Goal: Information Seeking & Learning: Compare options

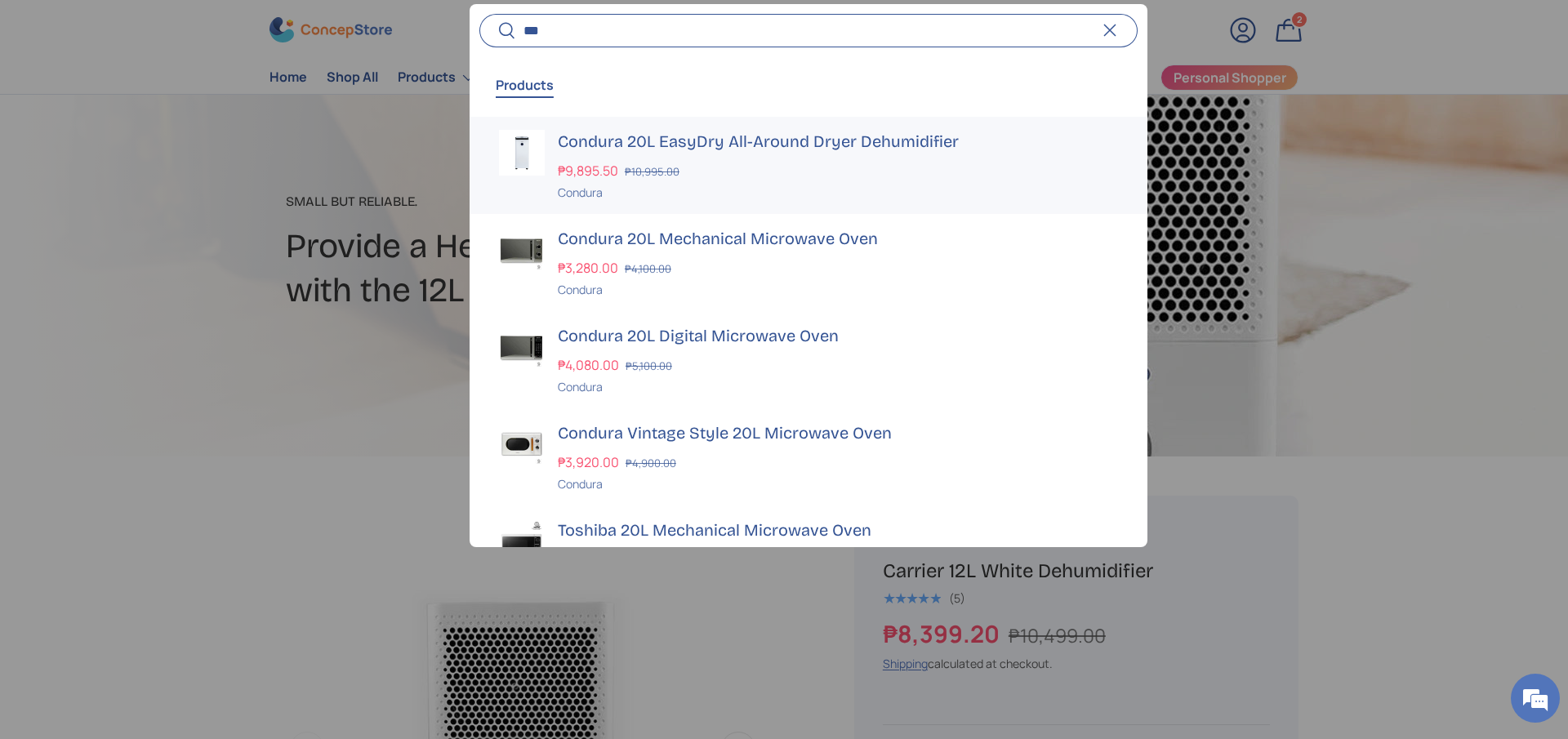
type input "***"
click at [631, 136] on h3 "Condura 20L EasyDry All-Around Dryer Dehumidifier" at bounding box center [838, 140] width 560 height 23
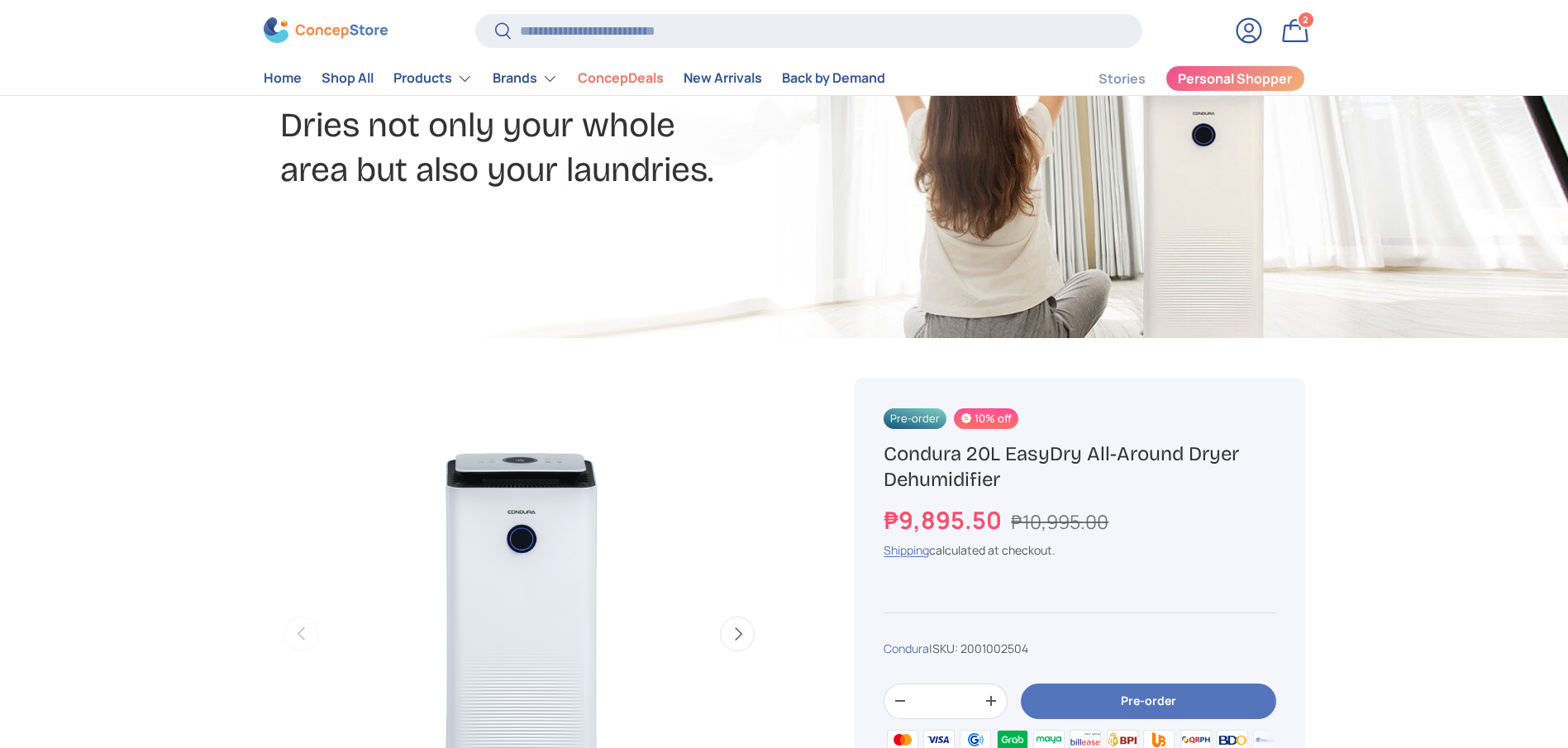
click at [985, 469] on h1 "Condura 20L EasyDry All-Around Dryer Dehumidifier" at bounding box center [1079, 467] width 392 height 52
copy div "Condura 20L EasyDry All-Around Dryer Dehumidifier"
click at [668, 36] on input "Search" at bounding box center [808, 30] width 666 height 34
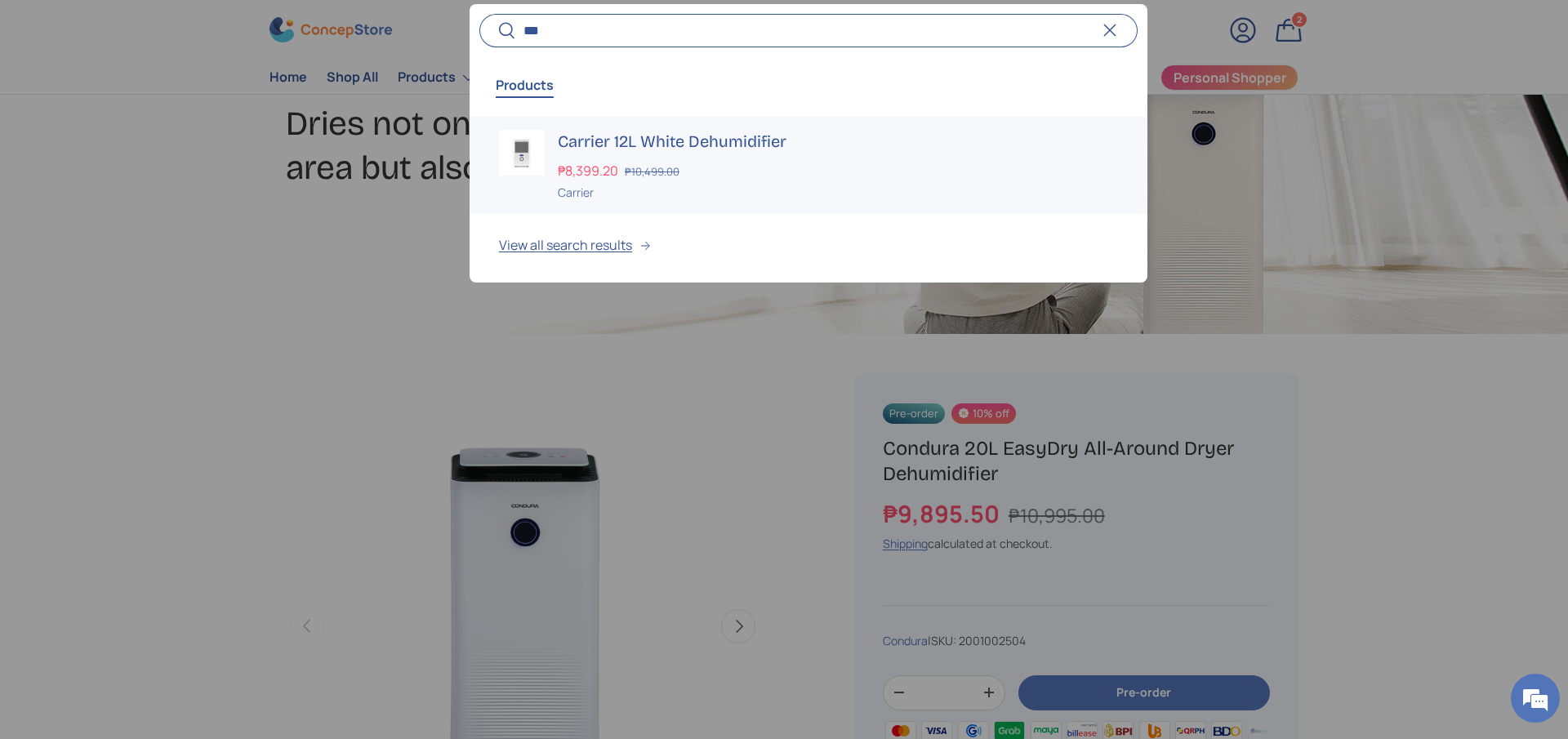
type input "***"
click at [753, 139] on h3 "Carrier 12L White Dehumidifier" at bounding box center [838, 140] width 560 height 23
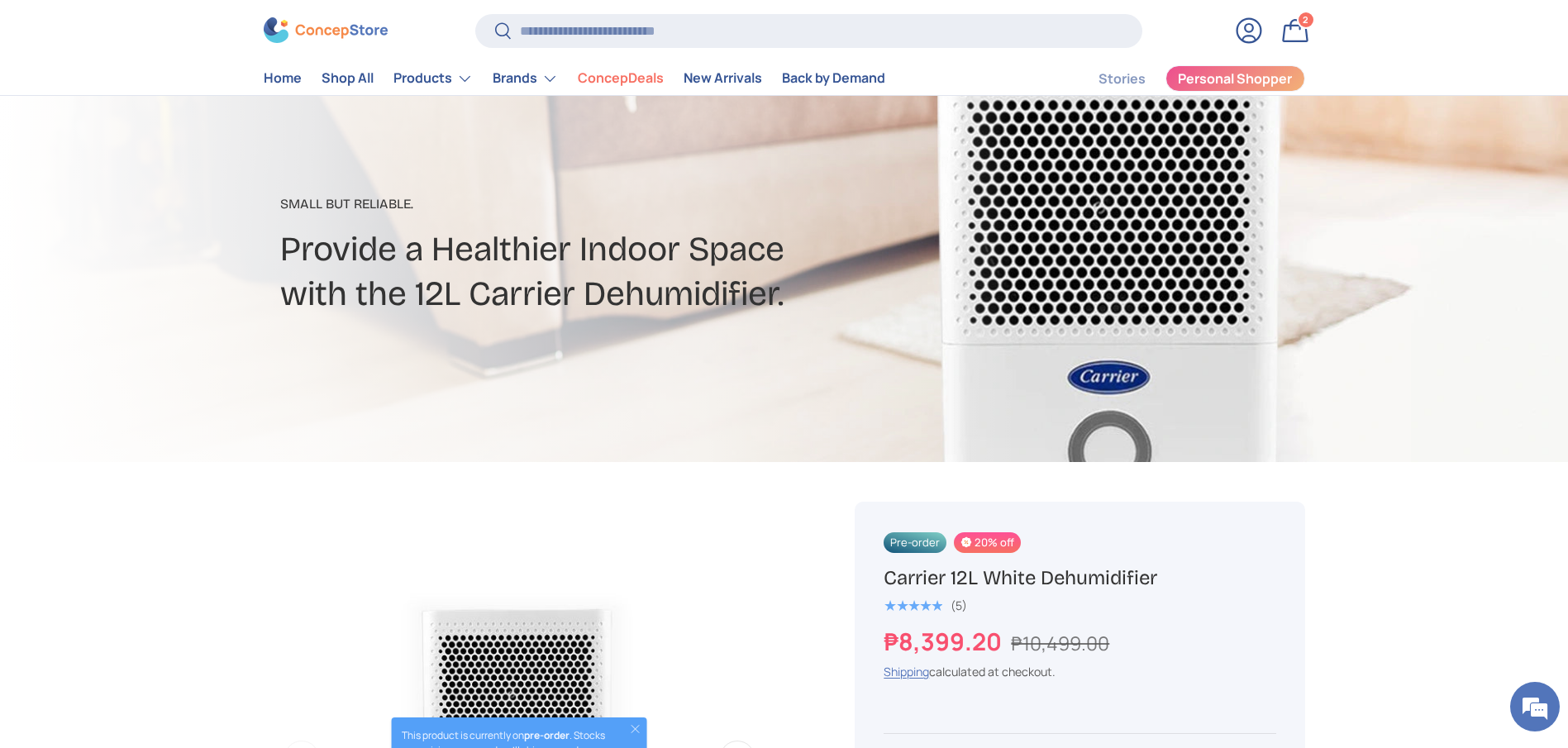
click at [1020, 583] on h1 "Carrier 12L White Dehumidifier" at bounding box center [1079, 578] width 392 height 26
copy div "Carrier 12L White Dehumidifier"
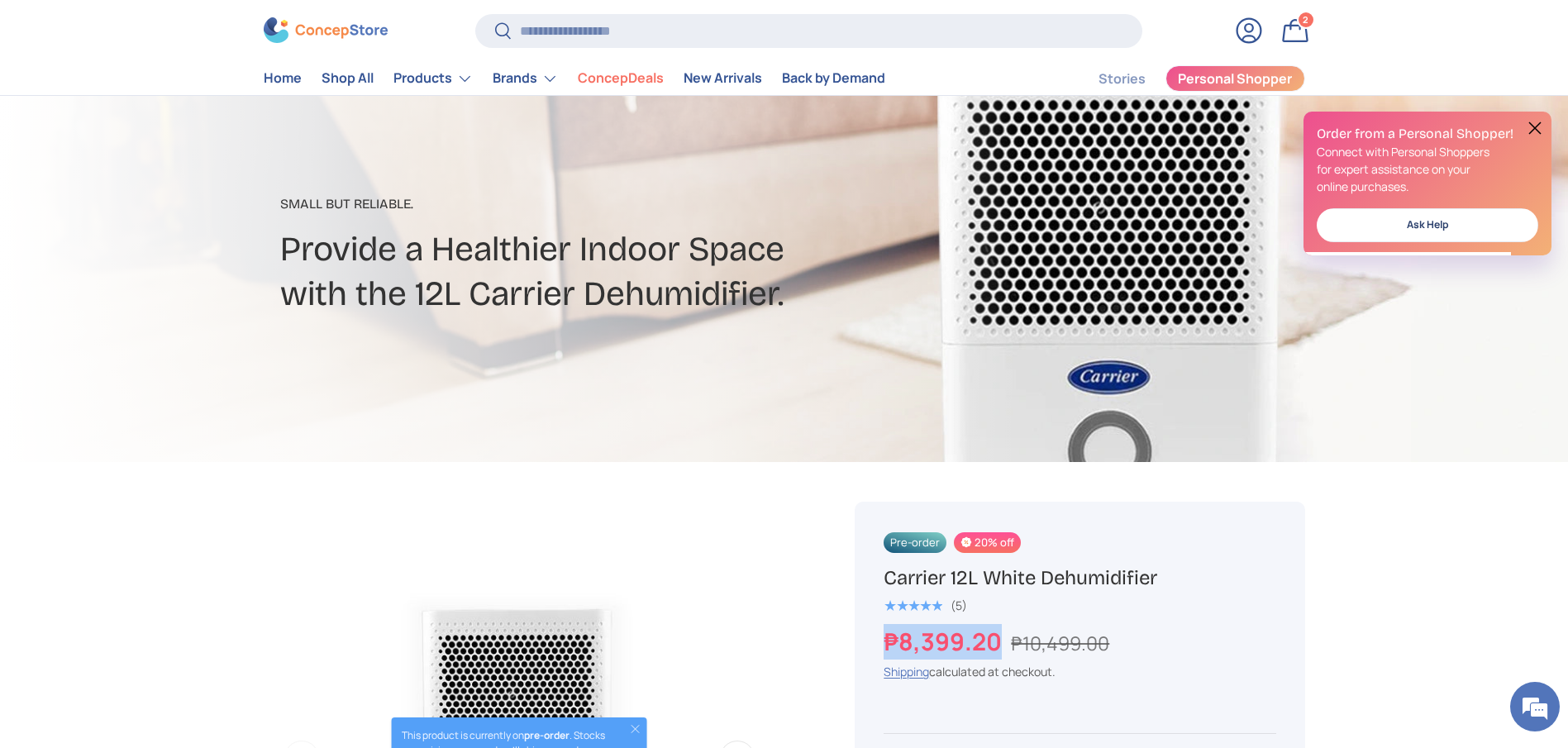
drag, startPoint x: 994, startPoint y: 642, endPoint x: 866, endPoint y: 642, distance: 128.0
click at [866, 642] on div "Pre-order 20% off Carrier 12L White Dehumidifier ★★★★★ (5) ₱8,399.20 ₱10,499.00…" at bounding box center [1079, 754] width 449 height 504
copy strong "₱8,399.20"
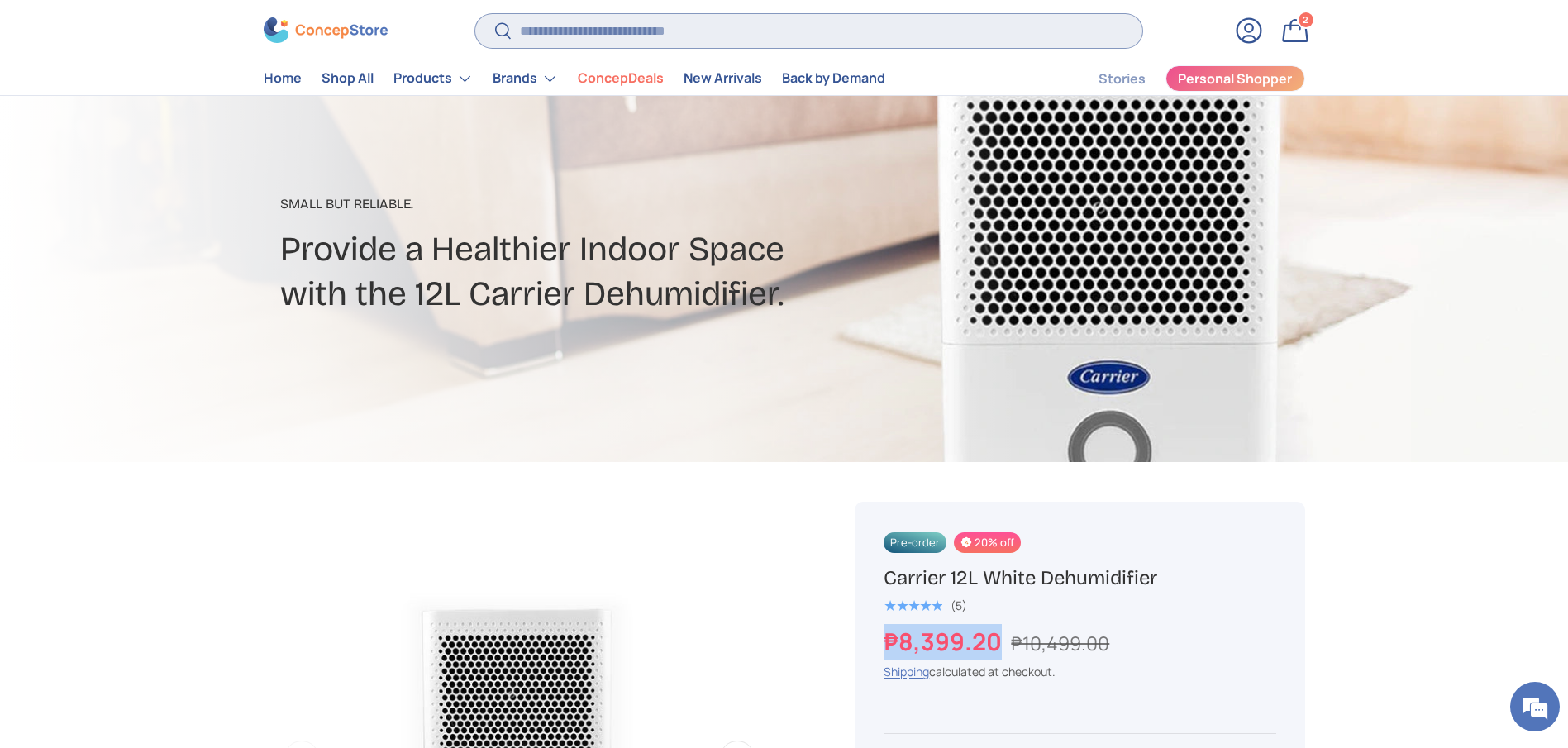
click at [654, 14] on input "Search" at bounding box center [808, 30] width 666 height 34
click at [652, 19] on input "Search" at bounding box center [808, 30] width 666 height 34
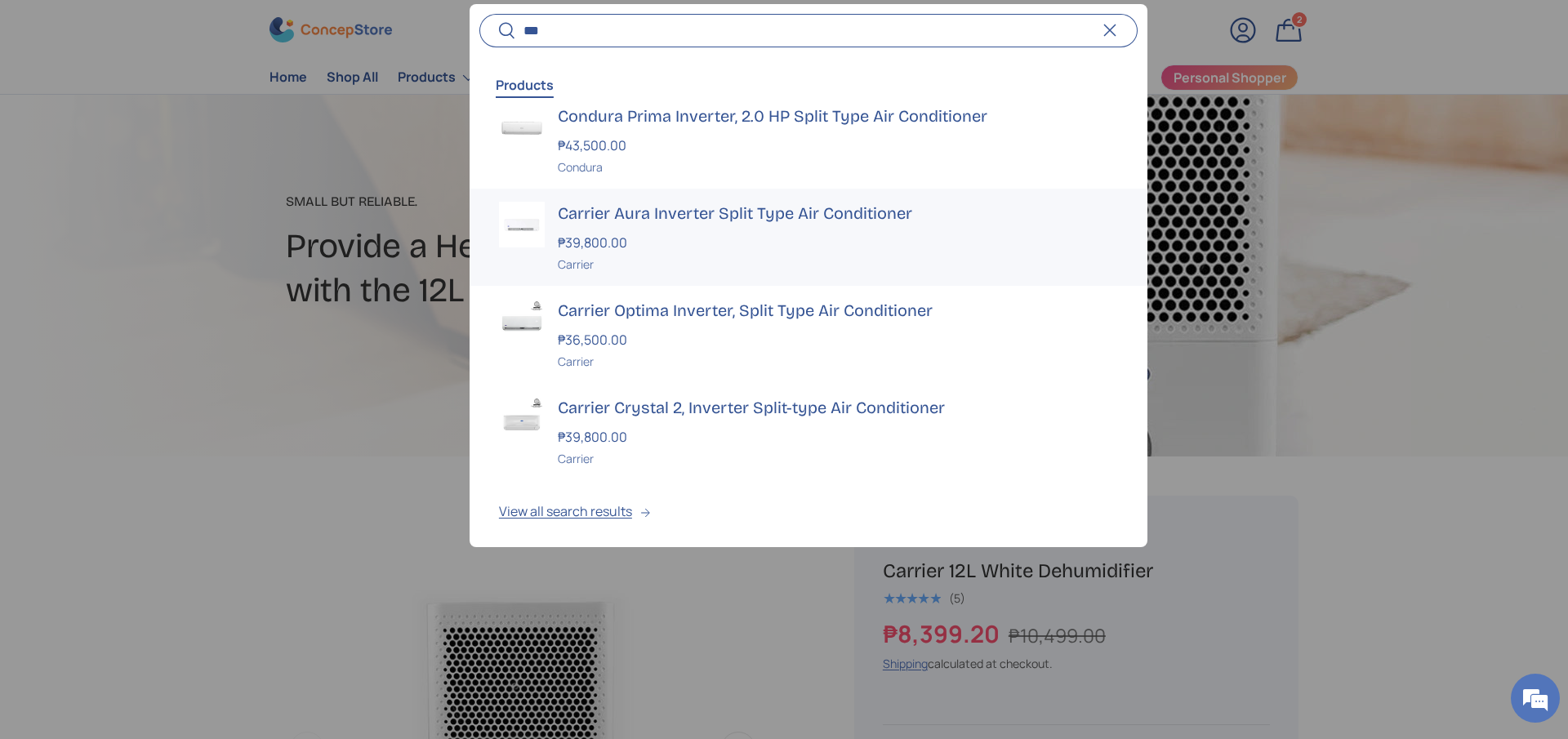
scroll to position [125, 0]
click at [617, 19] on input "***" at bounding box center [809, 30] width 658 height 34
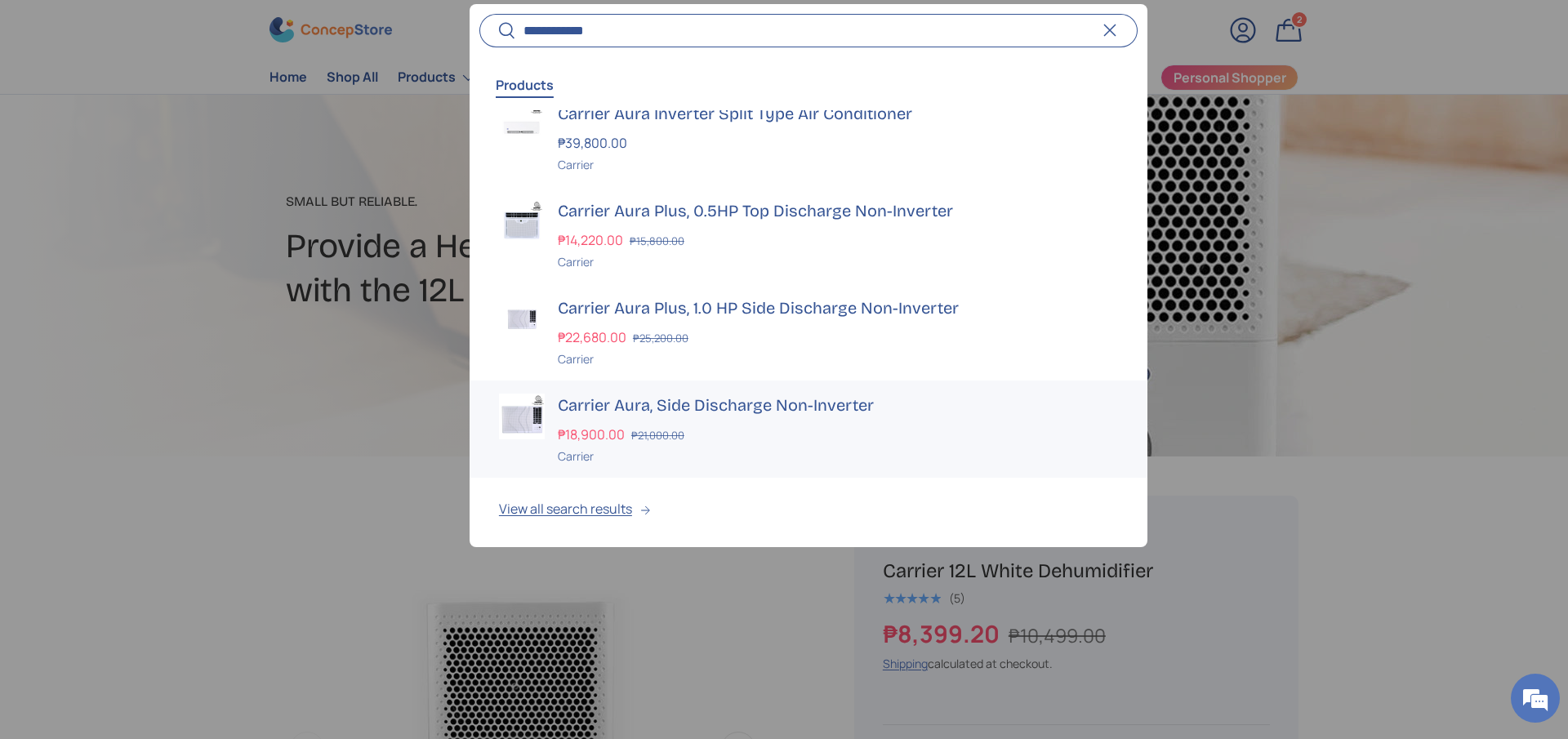
type input "**********"
click at [664, 396] on h3 "Carrier Aura, Side Discharge Non-Inverter" at bounding box center [838, 405] width 560 height 23
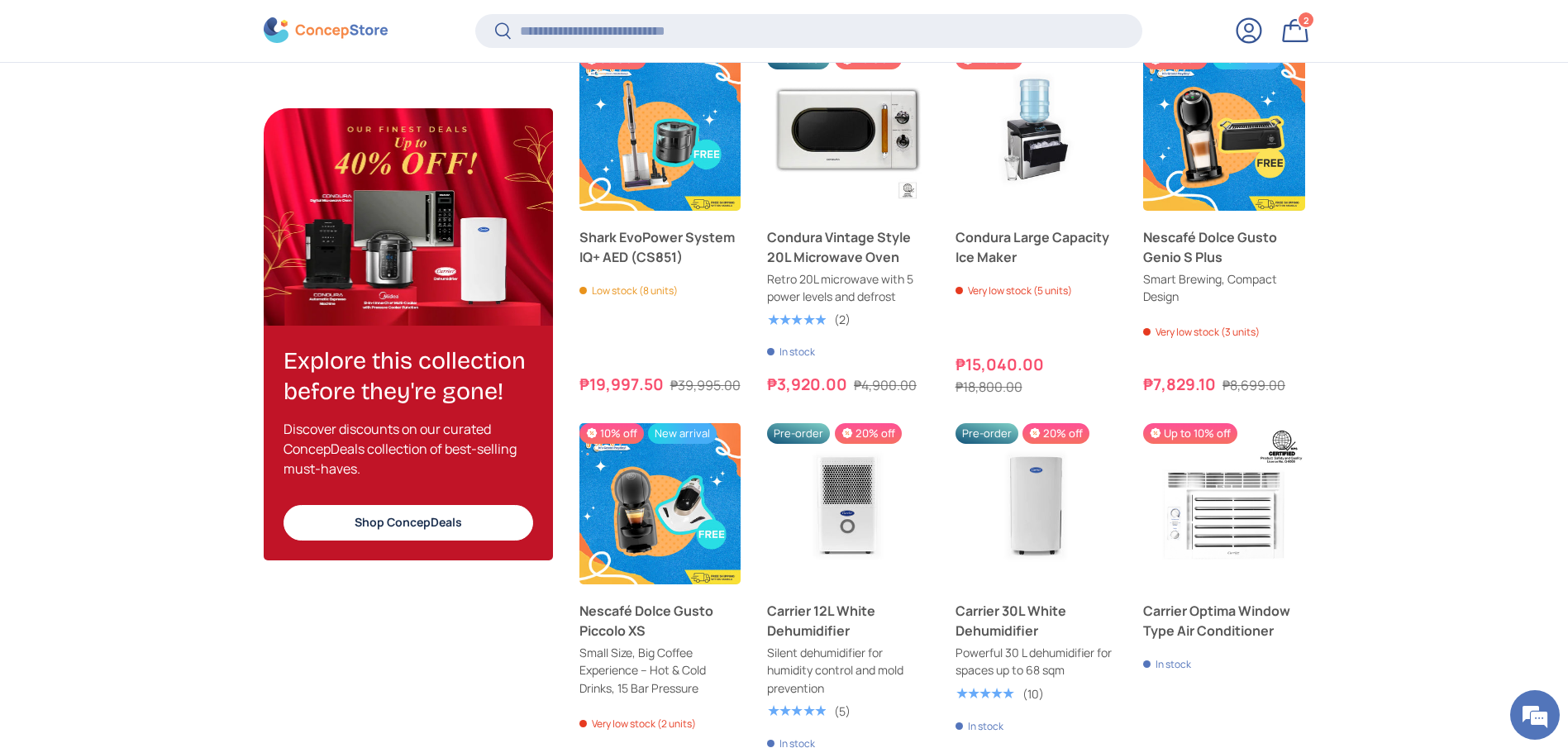
scroll to position [4274, 6758]
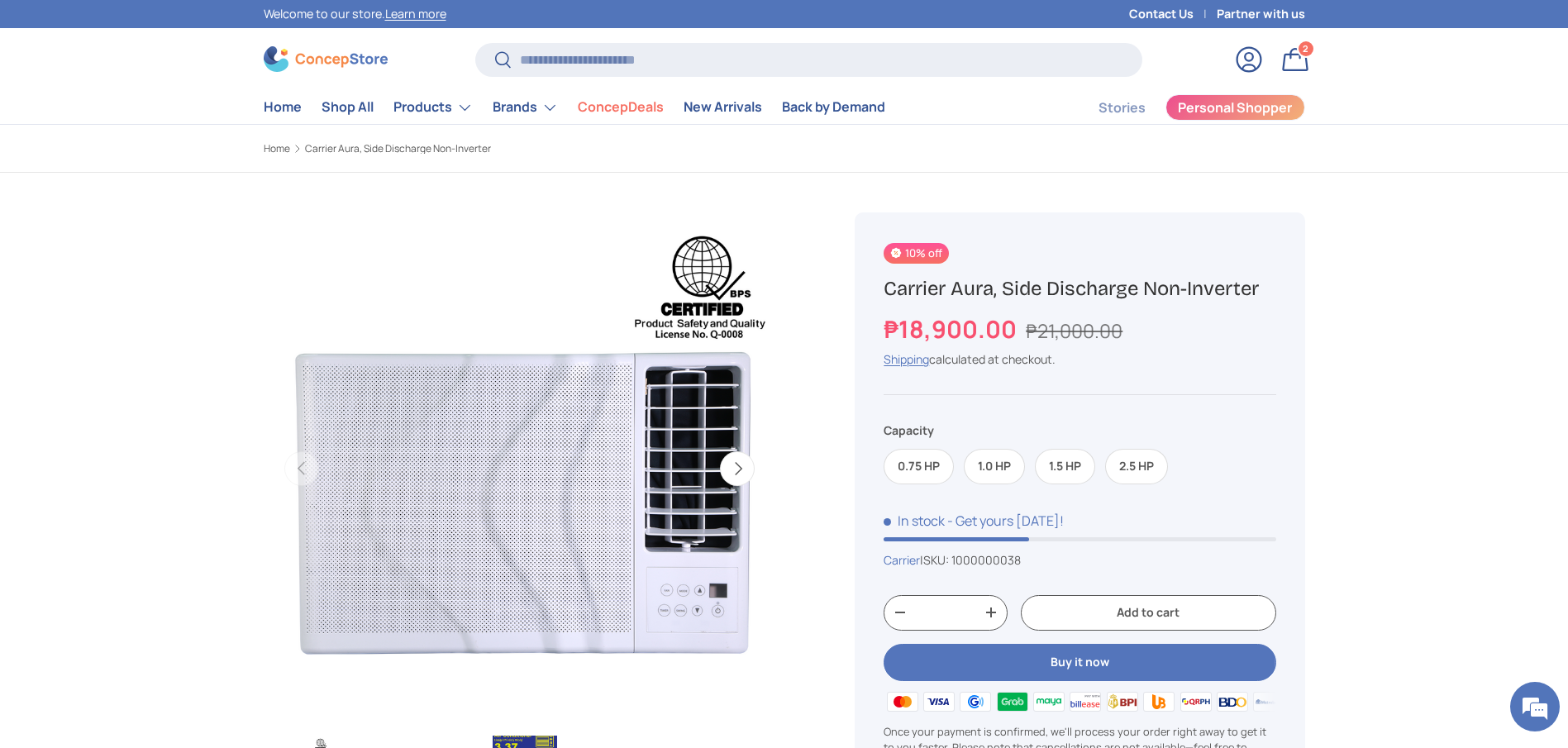
click at [939, 272] on div "10% off 10% off 10% off" at bounding box center [1079, 529] width 449 height 635
drag, startPoint x: 994, startPoint y: 288, endPoint x: 810, endPoint y: 283, distance: 184.1
click at [810, 172] on div "Previous Next Loading... Load image 1 in gallery view Load image 2 in gallery v…" at bounding box center [784, 172] width 1042 height 0
copy div "Previous Next Loading... Load image 1 in gallery view Load image 2 in gallery v…"
click at [991, 301] on h1 "Carrier Aura, Side Discharge Non-Inverter" at bounding box center [1079, 289] width 392 height 26
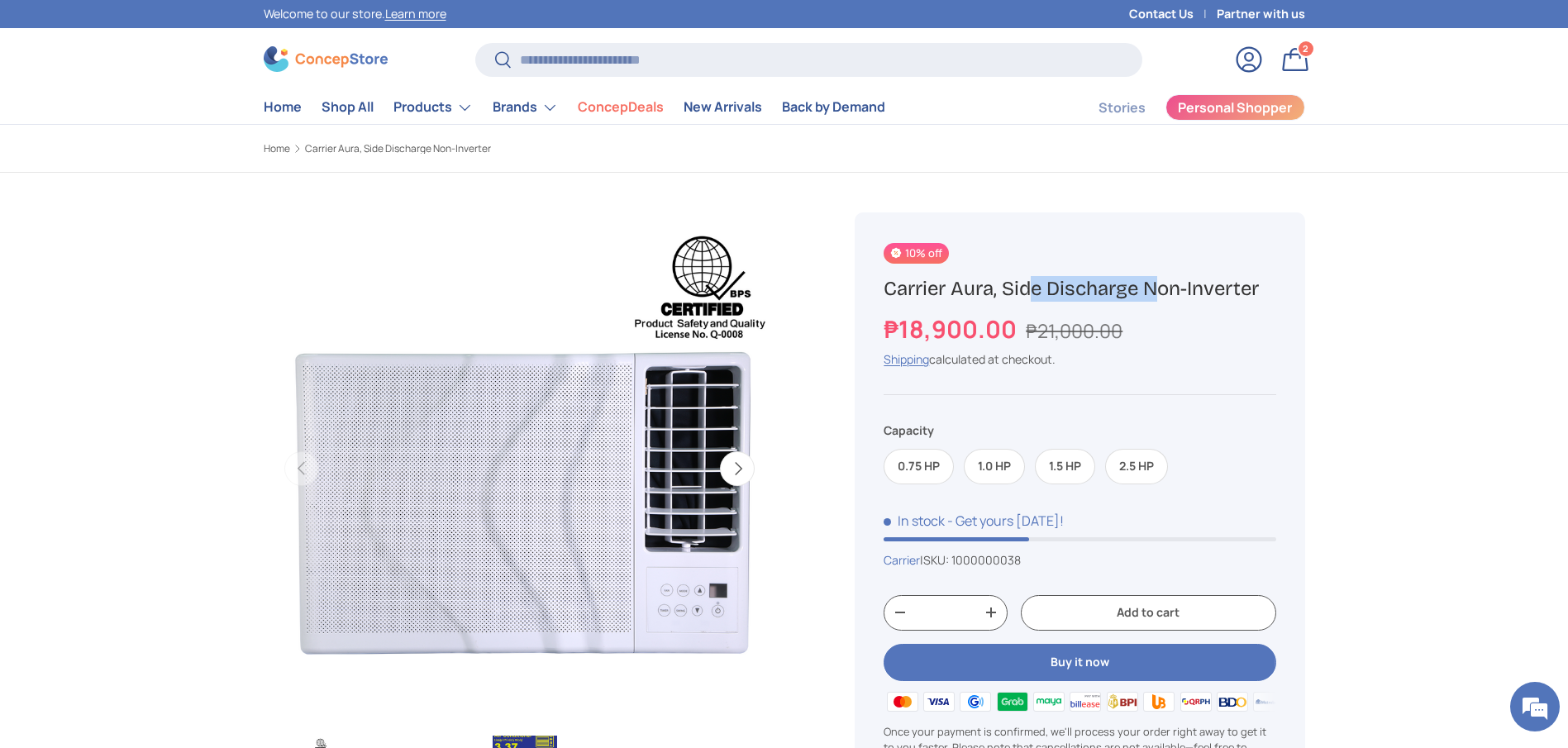
drag, startPoint x: 997, startPoint y: 290, endPoint x: 880, endPoint y: 290, distance: 117.0
click at [880, 290] on div "10% off 10% off 10% off" at bounding box center [1079, 529] width 449 height 635
copy h1 "Carrier Aura,"
click at [653, 68] on input "Search" at bounding box center [808, 60] width 666 height 34
paste input "**********"
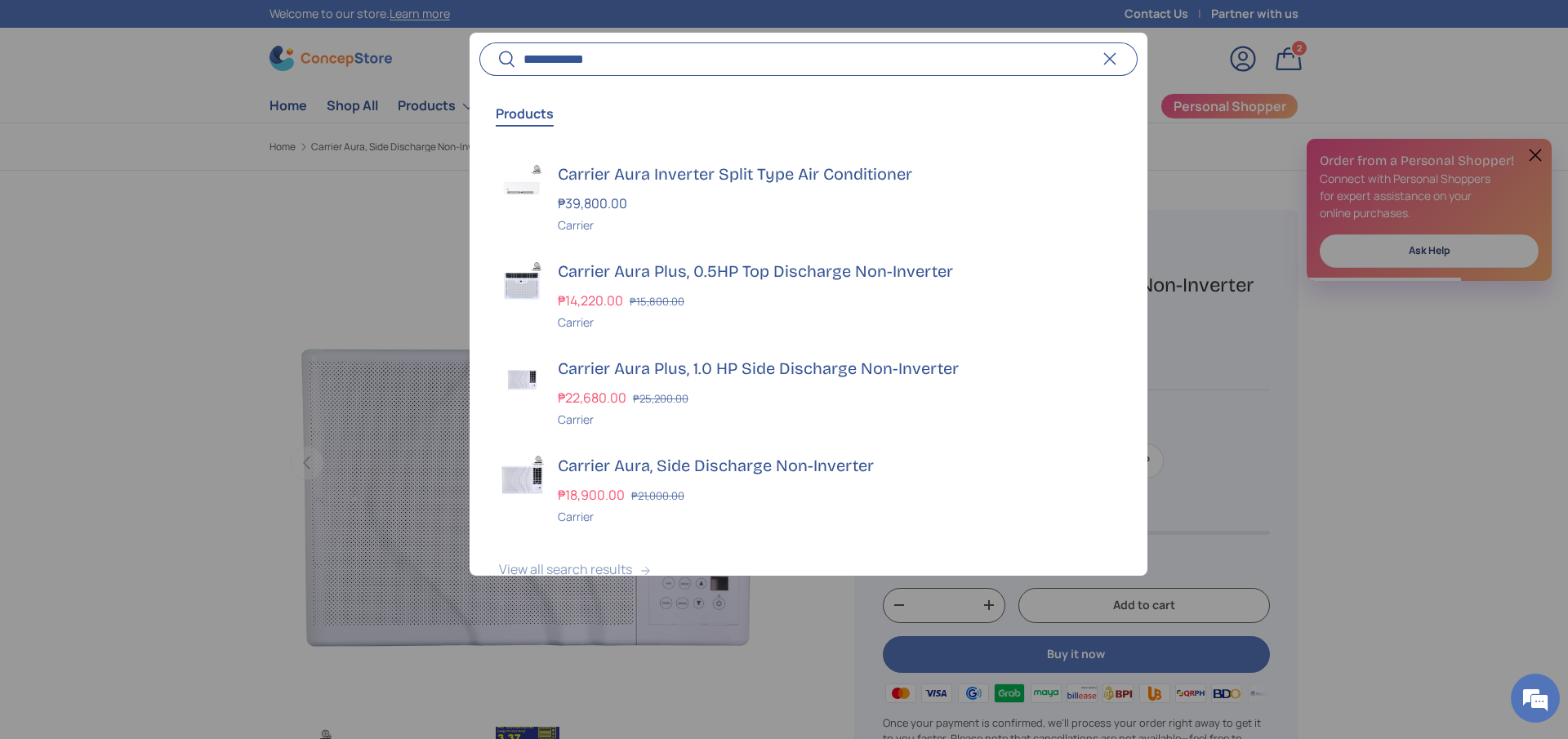
scroll to position [124, 0]
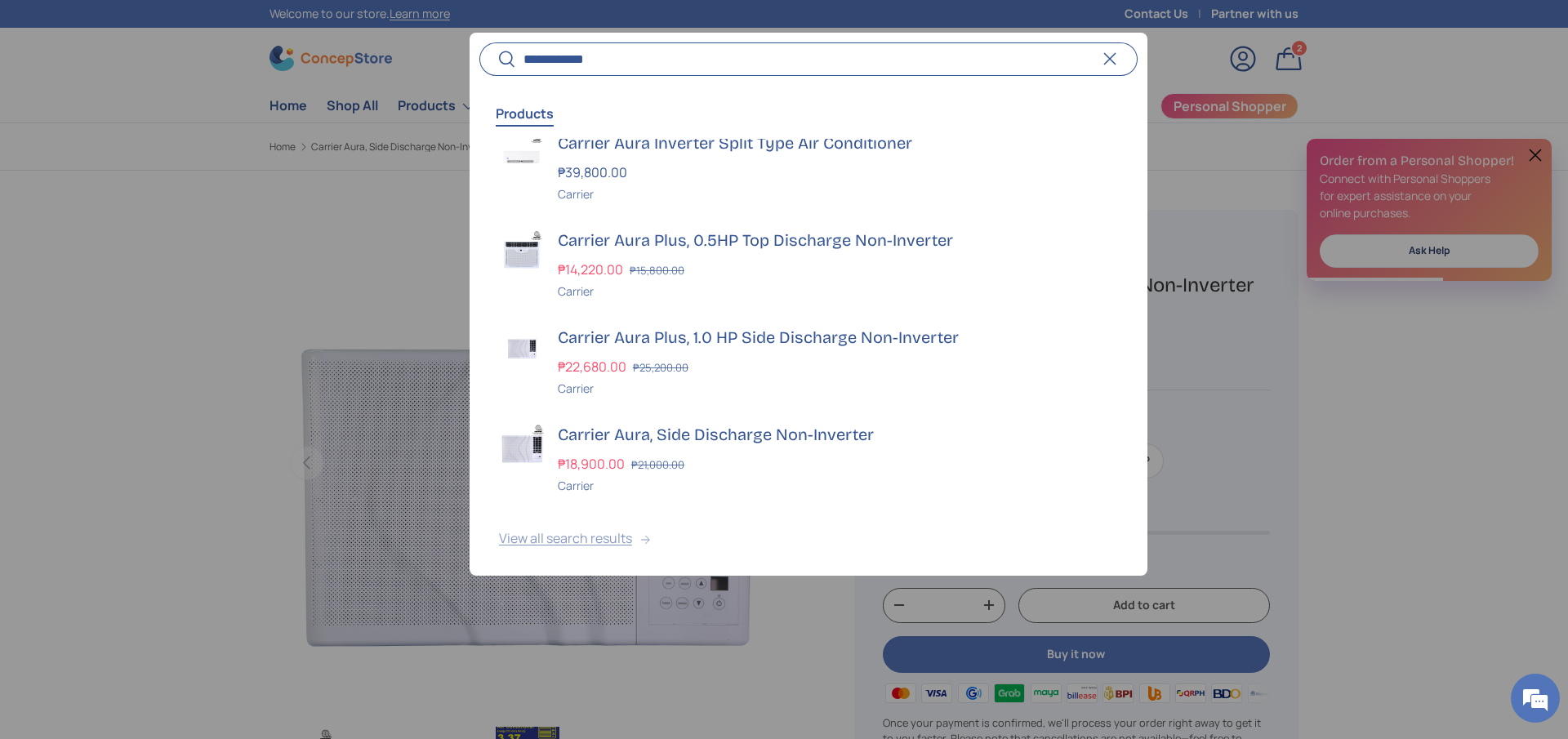
type input "**********"
click at [616, 533] on button "View all search results" at bounding box center [808, 540] width 677 height 68
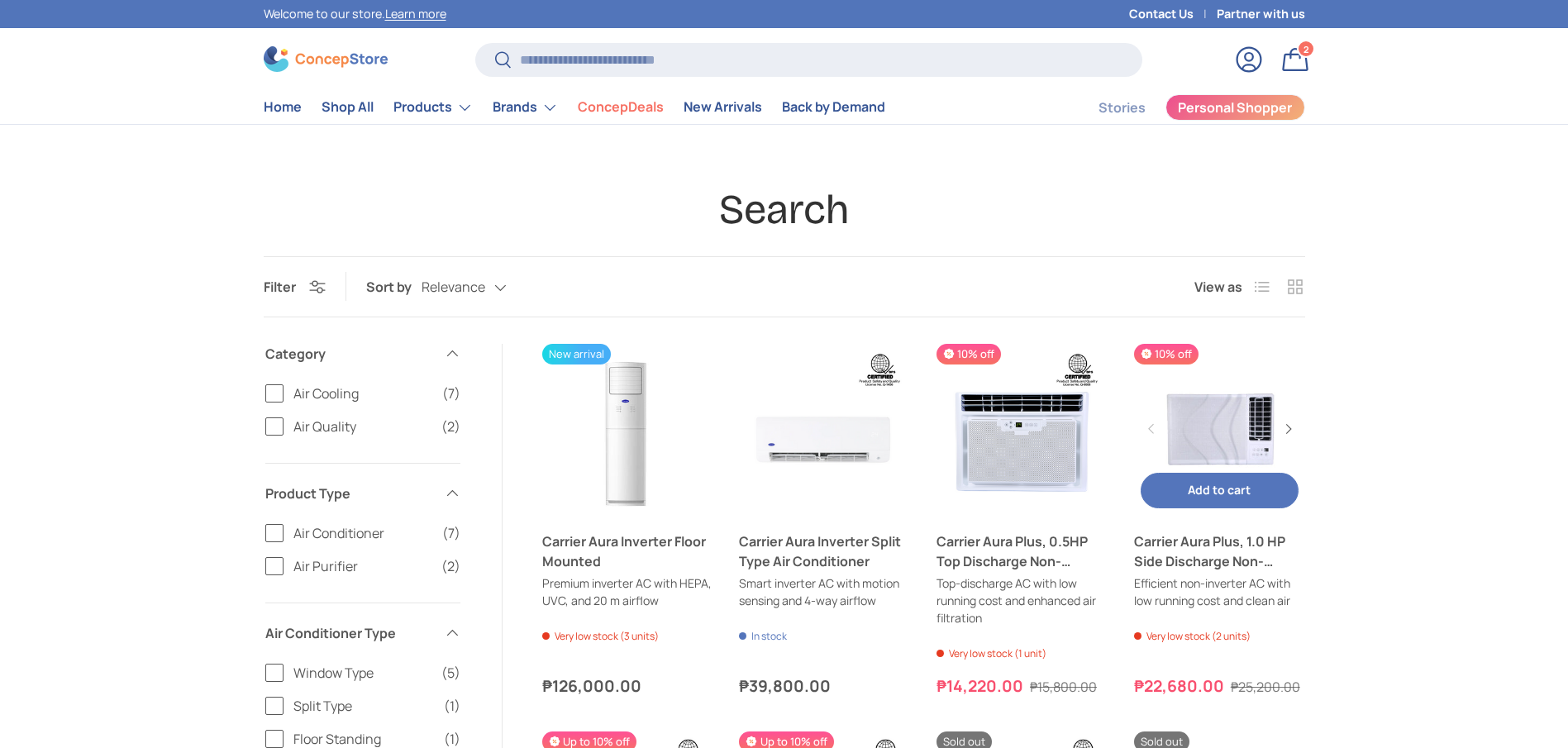
scroll to position [208, 0]
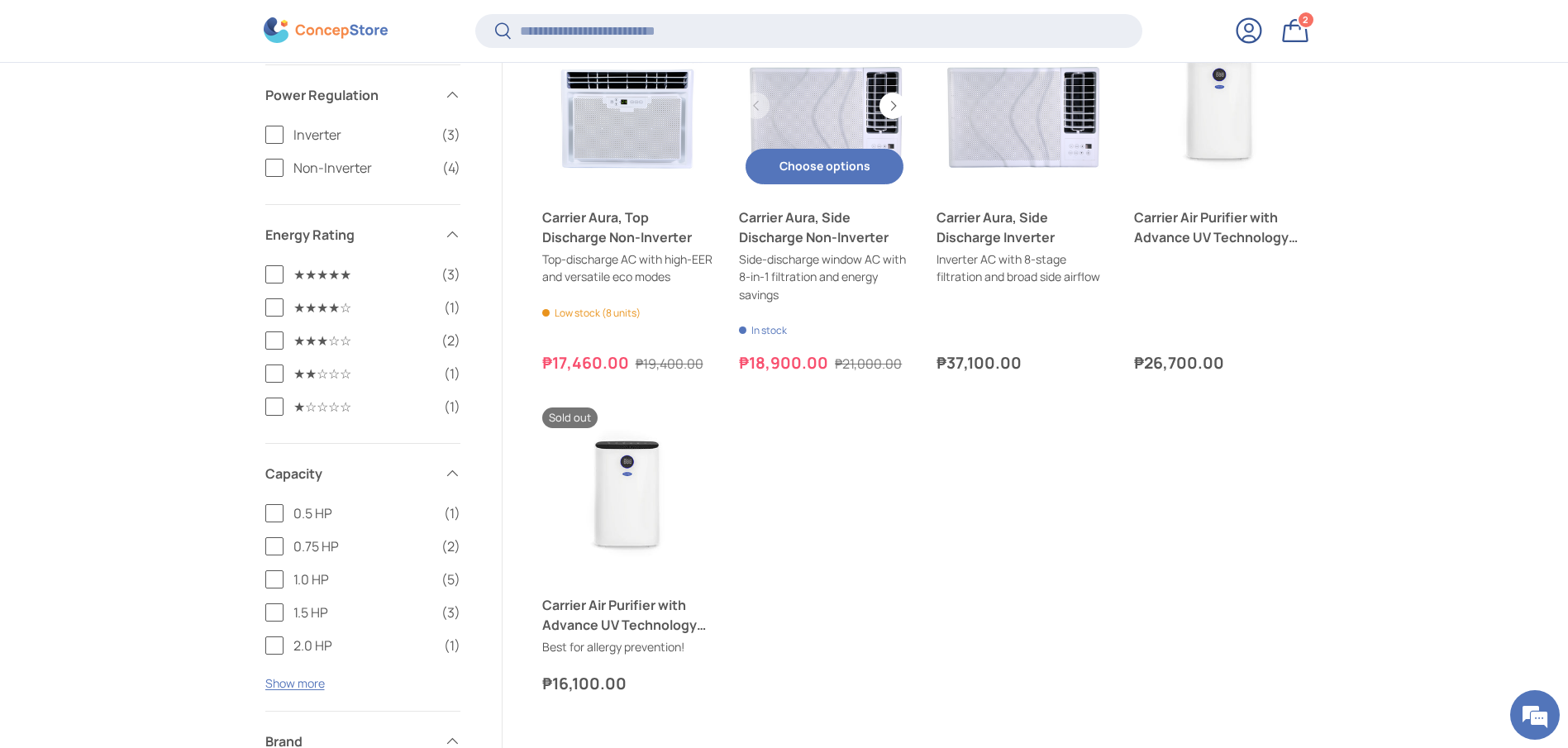
click at [775, 231] on link "Carrier Aura, Side Discharge Non-Inverter" at bounding box center [824, 227] width 171 height 40
